Goal: Task Accomplishment & Management: Manage account settings

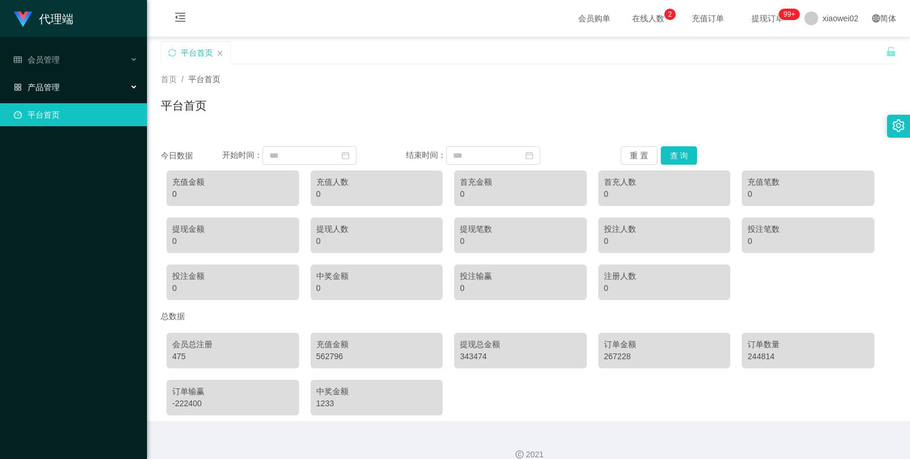
click at [63, 86] on div "产品管理" at bounding box center [73, 87] width 147 height 23
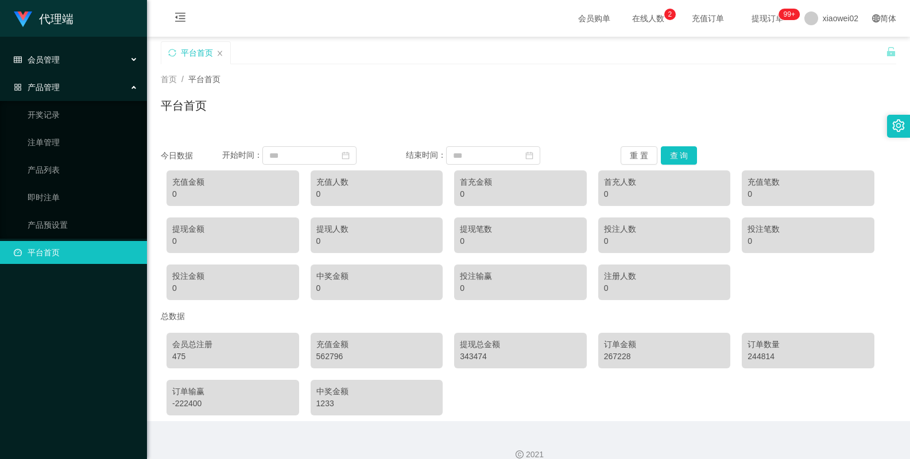
click at [109, 57] on div "会员管理" at bounding box center [73, 59] width 147 height 23
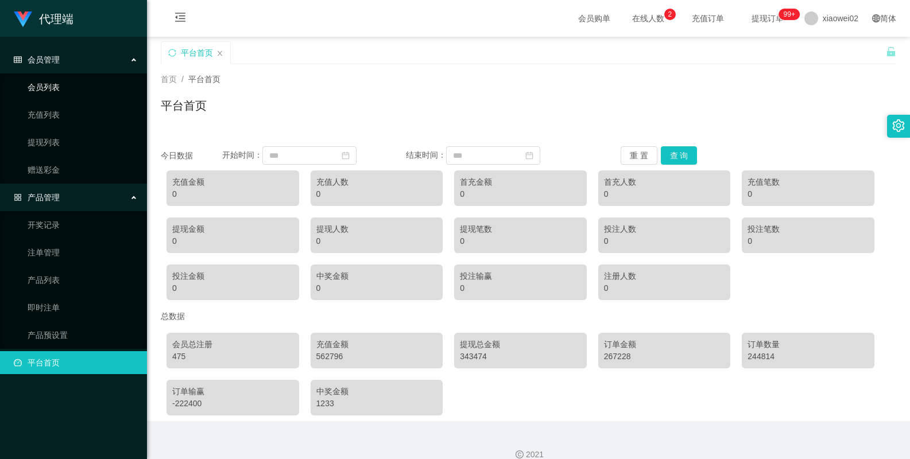
click at [50, 88] on link "会员列表" at bounding box center [83, 87] width 110 height 23
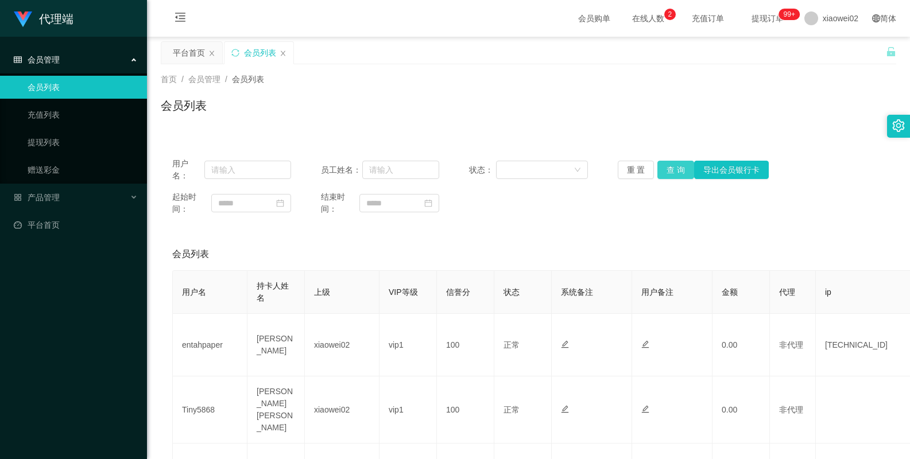
click at [670, 170] on button "查 询" at bounding box center [675, 170] width 37 height 18
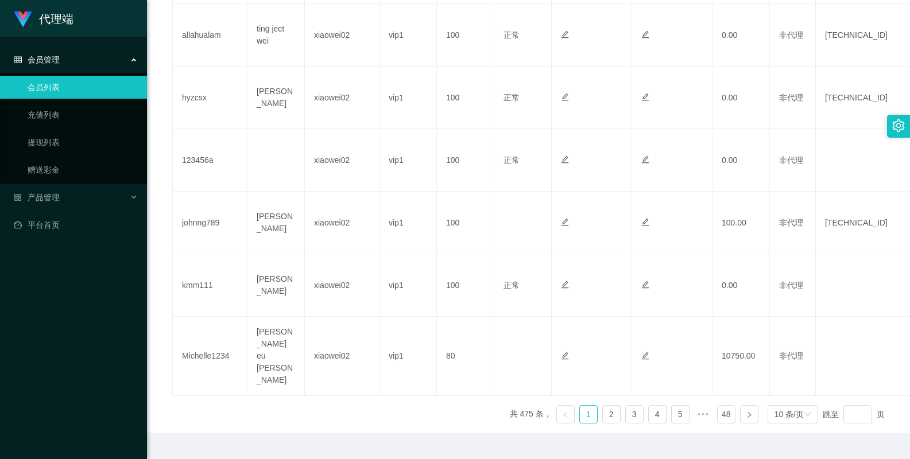
scroll to position [570, 0]
click at [798, 404] on div "10 条/页" at bounding box center [792, 413] width 51 height 18
click at [806, 366] on li "100 条/页" at bounding box center [785, 367] width 51 height 18
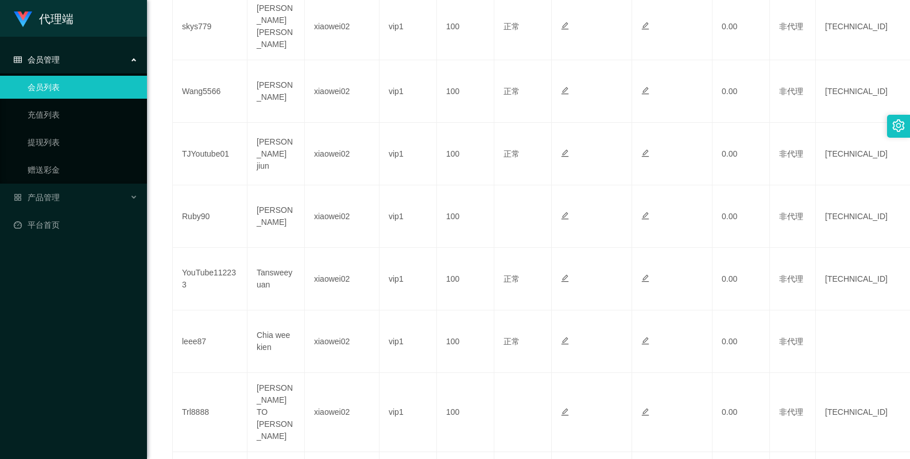
scroll to position [6200, 0]
drag, startPoint x: 737, startPoint y: 392, endPoint x: 740, endPoint y: 384, distance: 8.0
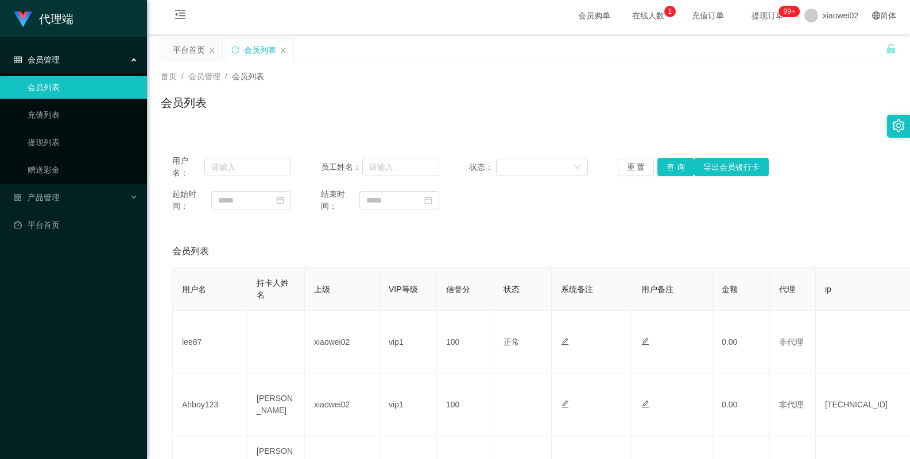
scroll to position [2, 0]
click at [401, 171] on input "text" at bounding box center [400, 167] width 77 height 18
paste input "Michelle1234"
type input "Michelle1234"
click at [673, 171] on button "查 询" at bounding box center [675, 167] width 37 height 18
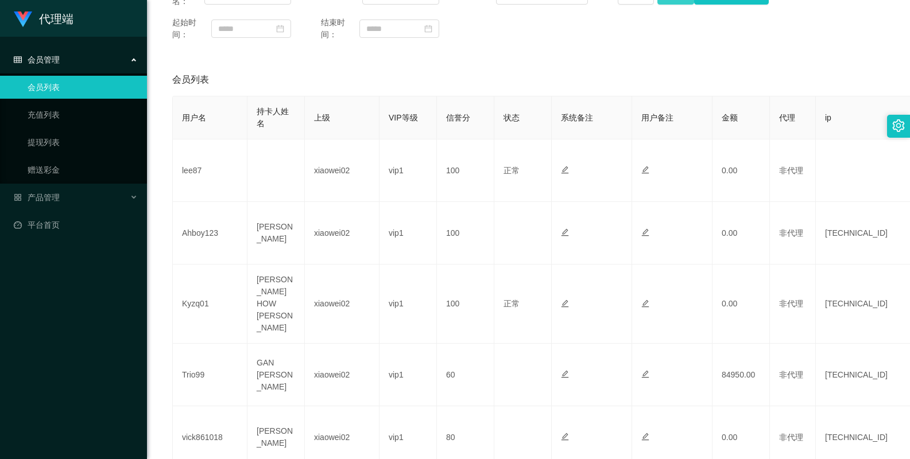
scroll to position [60, 0]
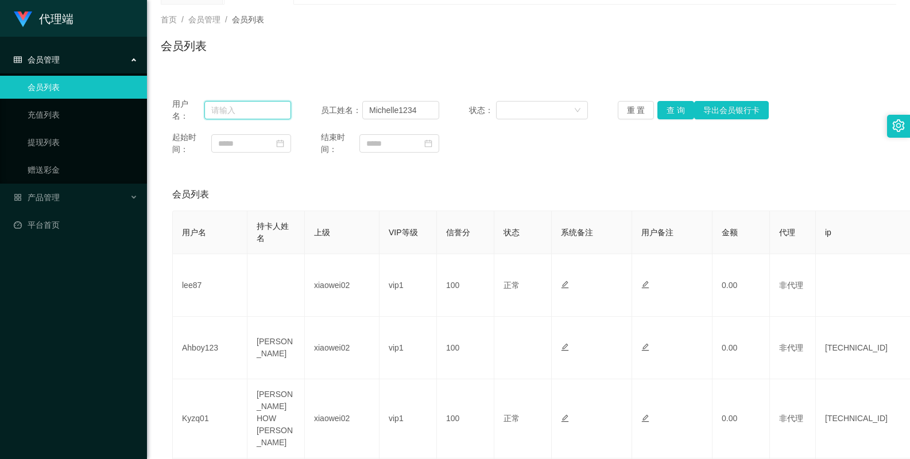
click at [242, 106] on input "text" at bounding box center [247, 110] width 87 height 18
paste input "Michelle1234"
type input "Michelle1234"
drag, startPoint x: 418, startPoint y: 111, endPoint x: 323, endPoint y: 115, distance: 95.3
click at [323, 115] on div "员工姓名： Michelle1234" at bounding box center [380, 110] width 119 height 18
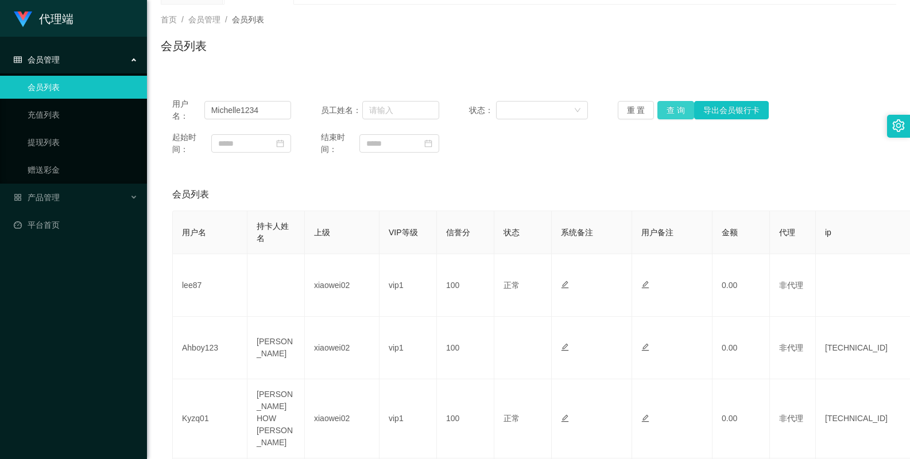
click at [667, 104] on button "查 询" at bounding box center [675, 110] width 37 height 18
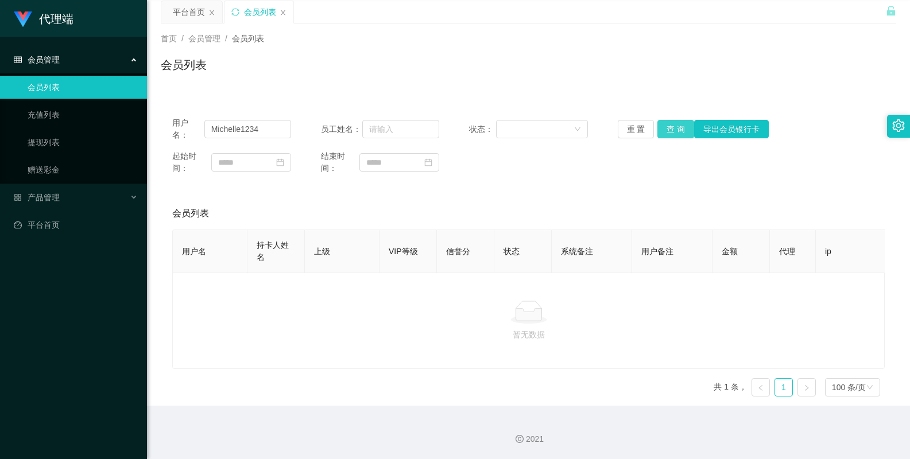
scroll to position [0, 0]
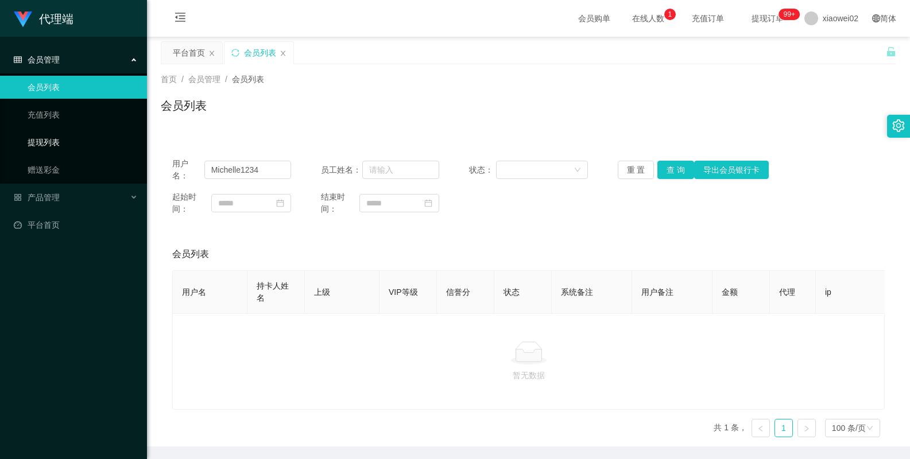
click at [80, 144] on link "提现列表" at bounding box center [83, 142] width 110 height 23
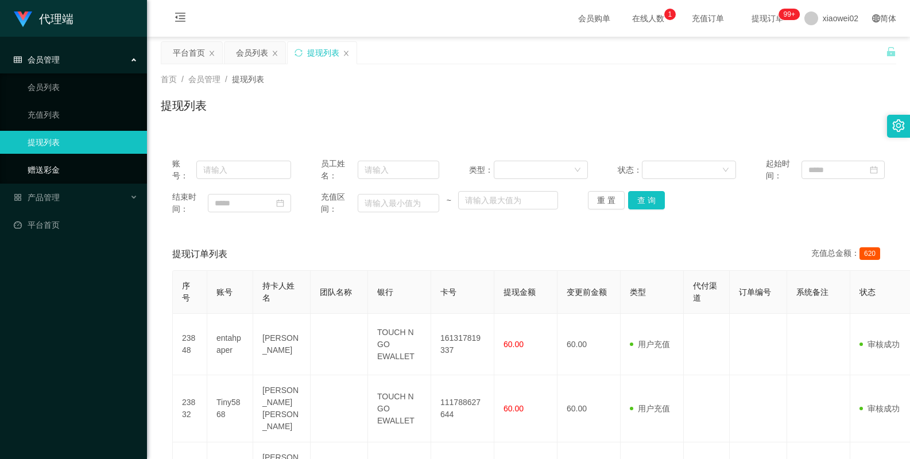
click at [79, 172] on link "赠送彩金" at bounding box center [83, 169] width 110 height 23
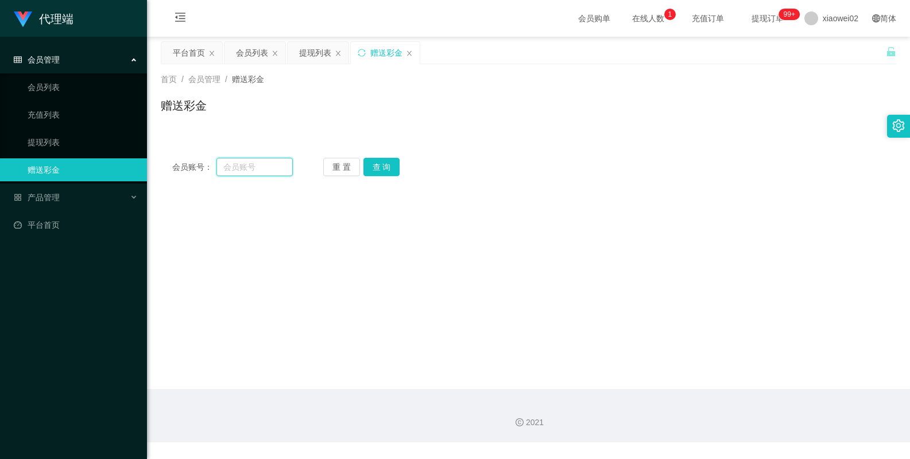
click at [259, 171] on input "text" at bounding box center [254, 167] width 77 height 18
paste input "Michelle1234"
type input "Michelle1234"
click at [376, 161] on button "查 询" at bounding box center [381, 167] width 37 height 18
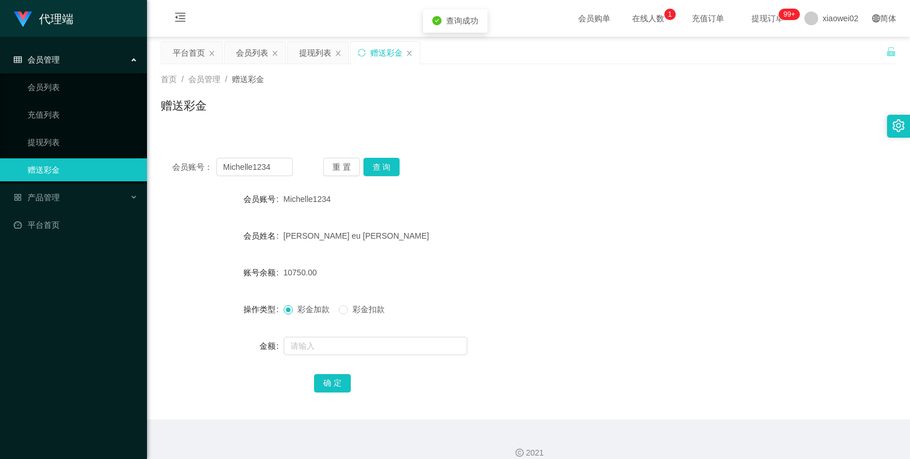
click at [495, 230] on div "[PERSON_NAME] eu [PERSON_NAME]" at bounding box center [497, 235] width 429 height 23
drag, startPoint x: 283, startPoint y: 199, endPoint x: 354, endPoint y: 196, distance: 70.6
click at [354, 196] on div "Michelle1234" at bounding box center [497, 199] width 429 height 23
copy span "Michelle1234"
click at [65, 88] on link "会员列表" at bounding box center [83, 87] width 110 height 23
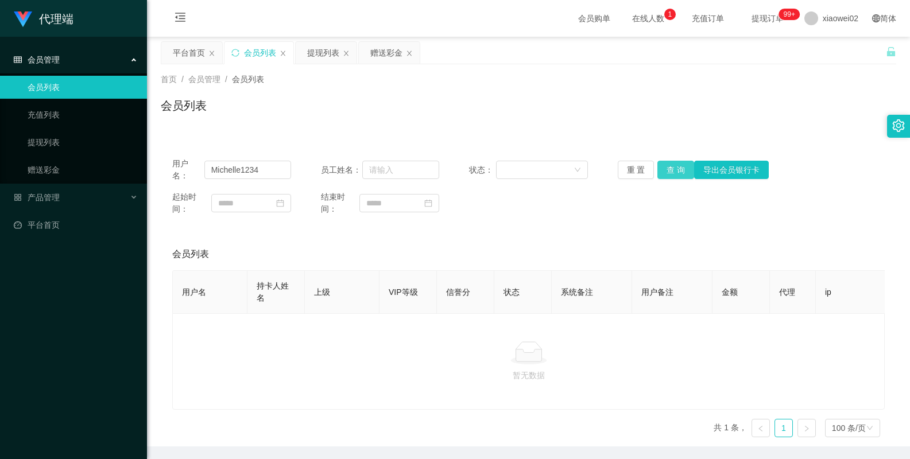
click at [665, 169] on button "查 询" at bounding box center [675, 170] width 37 height 18
click at [283, 122] on div "会员列表" at bounding box center [528, 110] width 735 height 26
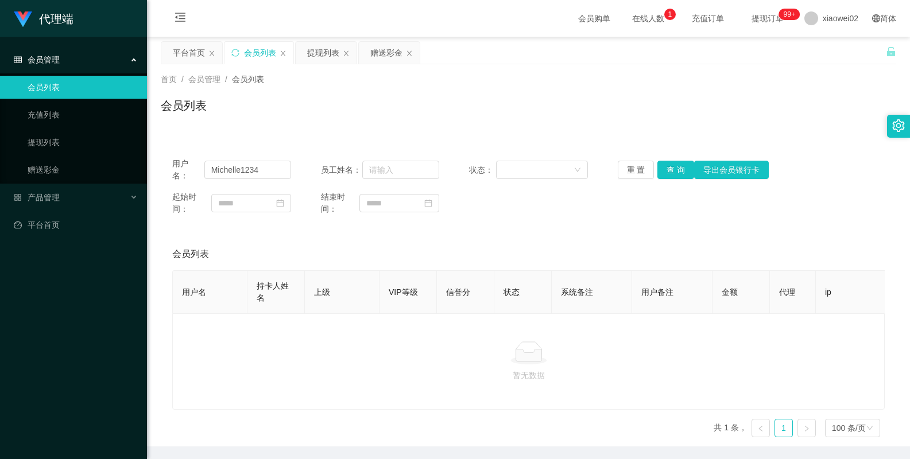
click at [259, 241] on div "会员列表" at bounding box center [528, 254] width 712 height 32
click at [697, 375] on div "暂无数据" at bounding box center [528, 361] width 693 height 40
click at [677, 174] on button "查 询" at bounding box center [675, 170] width 37 height 18
click at [677, 174] on div "重 置 查 询 导出会员银行卡" at bounding box center [676, 170] width 119 height 18
click at [677, 174] on button "查 询" at bounding box center [675, 170] width 37 height 18
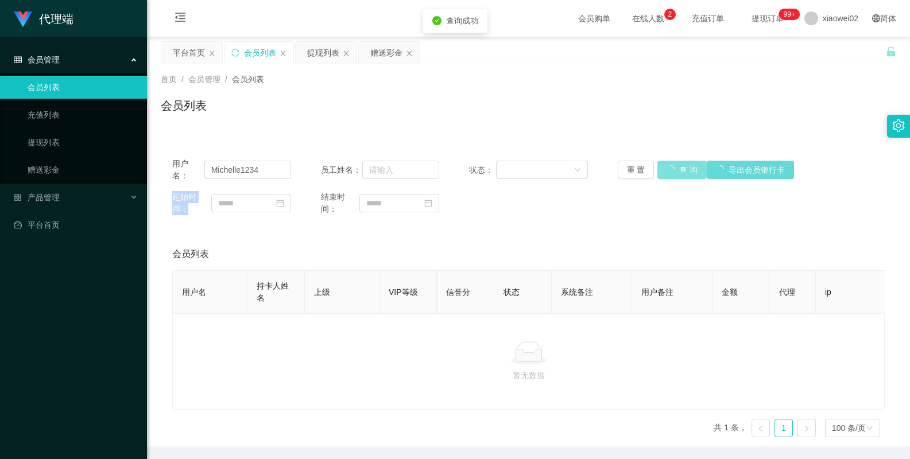
click at [677, 174] on div "重 置 查 询 导出会员银行卡" at bounding box center [676, 170] width 119 height 18
click at [442, 243] on div "会员列表" at bounding box center [528, 254] width 712 height 32
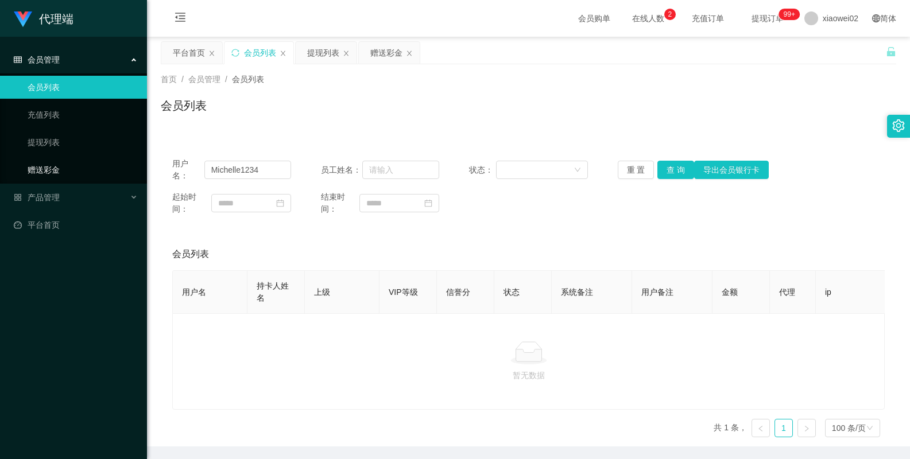
click at [46, 167] on link "赠送彩金" at bounding box center [83, 169] width 110 height 23
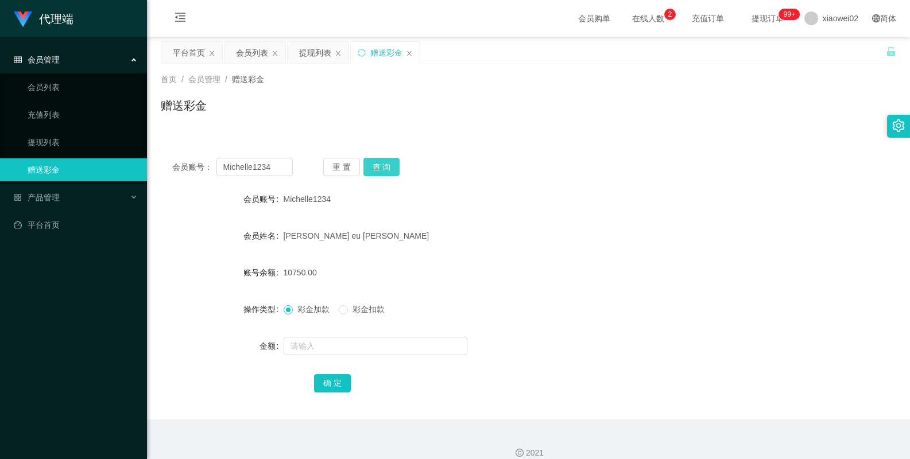
click at [377, 169] on button "查 询" at bounding box center [381, 167] width 37 height 18
click at [400, 257] on form "会员账号 Michelle1234 会员姓名 [PERSON_NAME] eu [PERSON_NAME] 账号余额 10750.00 操作类型 彩金加款 彩…" at bounding box center [528, 291] width 735 height 207
click at [57, 83] on link "会员列表" at bounding box center [83, 87] width 110 height 23
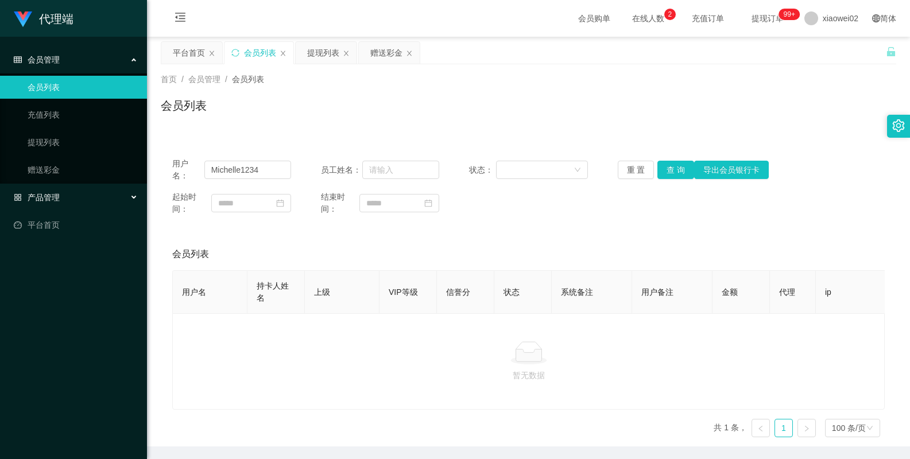
click at [70, 200] on div "产品管理" at bounding box center [73, 197] width 147 height 23
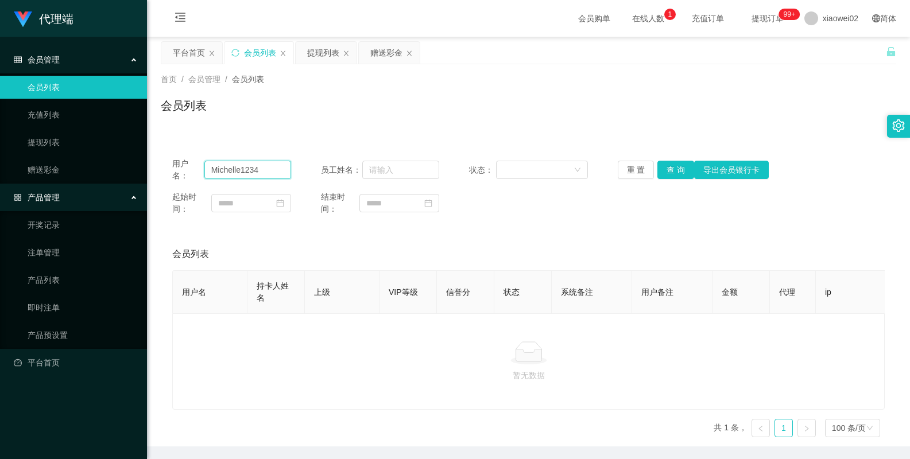
click at [212, 169] on input "Michelle1234" at bounding box center [247, 170] width 87 height 18
drag, startPoint x: 269, startPoint y: 167, endPoint x: 177, endPoint y: 168, distance: 91.3
click at [177, 168] on div "用户名： Michelle1234" at bounding box center [231, 170] width 119 height 24
drag, startPoint x: 473, startPoint y: 134, endPoint x: 633, endPoint y: 155, distance: 160.9
click at [475, 134] on div "用户名： Michelle1234 员工姓名： 状态： 重 置 查 询 导出会员银行卡 起始时间： 结束时间： 会员列表 用户名 持卡人姓名 上级 VIP等级…" at bounding box center [528, 290] width 735 height 314
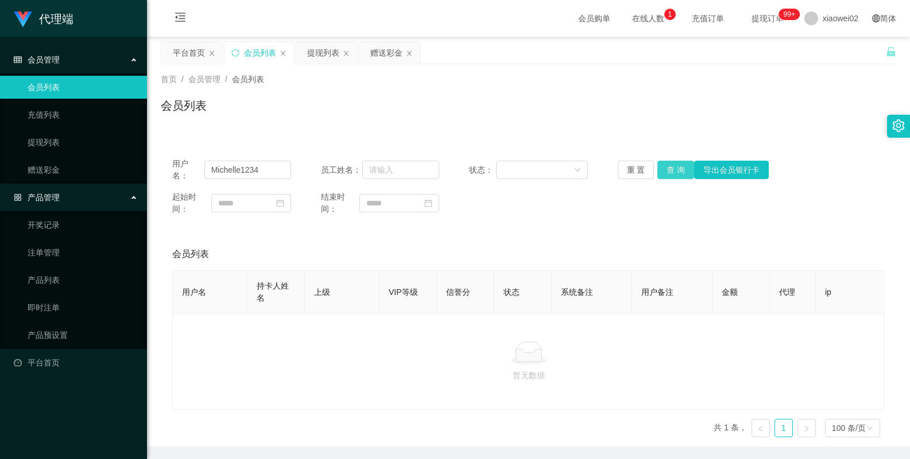
click at [664, 170] on button "查 询" at bounding box center [675, 170] width 37 height 18
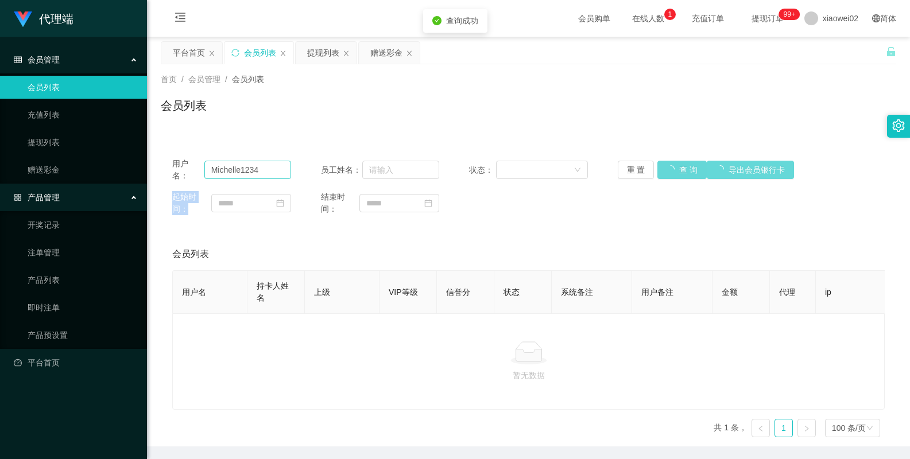
drag, startPoint x: 664, startPoint y: 170, endPoint x: 267, endPoint y: 174, distance: 397.1
click at [647, 173] on div "重 置 查 询 导出会员银行卡" at bounding box center [676, 170] width 119 height 18
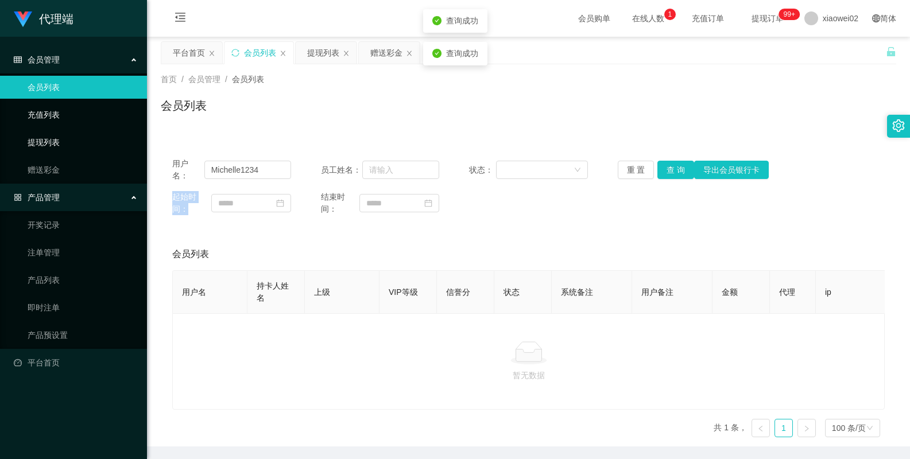
drag, startPoint x: 57, startPoint y: 131, endPoint x: 61, endPoint y: 111, distance: 20.5
click at [57, 130] on ul "会员列表 充值列表 提现列表 赠送彩金" at bounding box center [73, 128] width 147 height 110
click at [66, 88] on link "会员列表" at bounding box center [83, 87] width 110 height 23
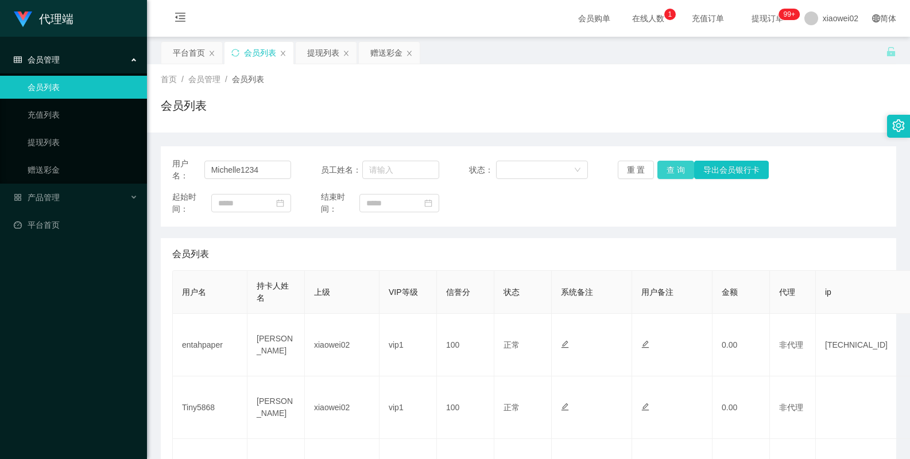
type input "Michelle1234"
click at [661, 168] on button "查 询" at bounding box center [675, 170] width 37 height 18
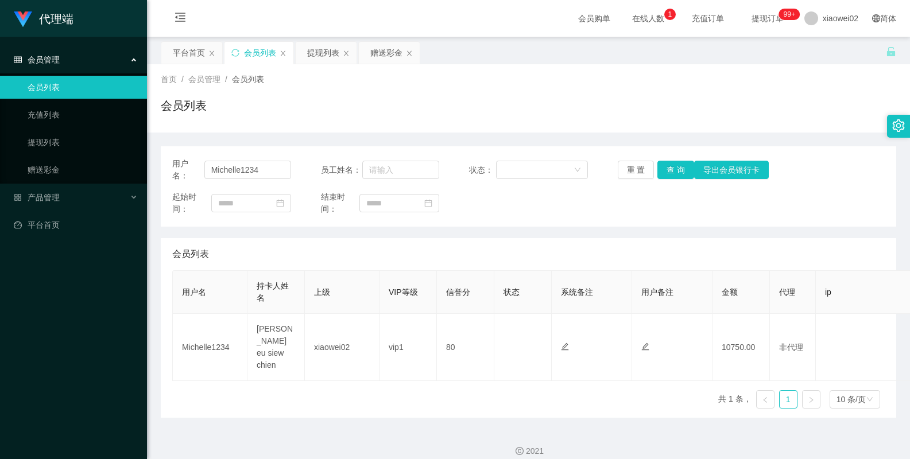
drag, startPoint x: 698, startPoint y: 227, endPoint x: 100, endPoint y: 347, distance: 609.2
click at [697, 227] on div "用户名： Michelle1234 员工姓名： 状态： 重 置 查 询 导出会员银行卡 起始时间： 结束时间： 会员列表 用户名 持卡人姓名 上级 VIP等级…" at bounding box center [528, 281] width 735 height 271
click at [654, 91] on div "首页 / 会员管理 / 会员列表 / 会员列表" at bounding box center [528, 98] width 735 height 50
click at [383, 100] on div "会员列表" at bounding box center [528, 110] width 735 height 26
